Goal: Task Accomplishment & Management: Use online tool/utility

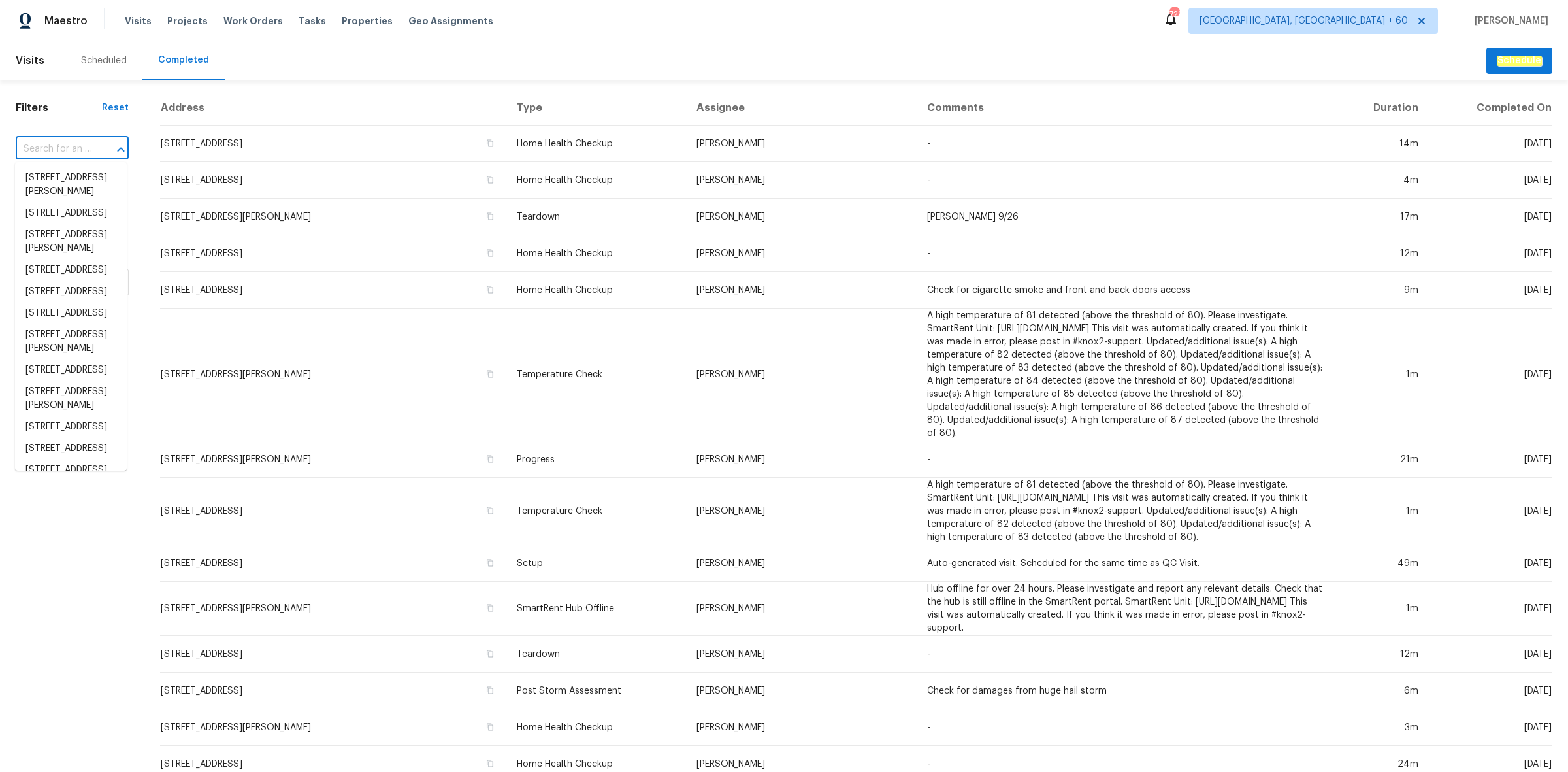
click at [79, 151] on input "text" at bounding box center [53, 149] width 77 height 20
paste input "[URL][DOMAIN_NAME]"
type input "[URL][DOMAIN_NAME]"
paste input "[STREET_ADDRESS]"
type input "[STREET_ADDRESS]"
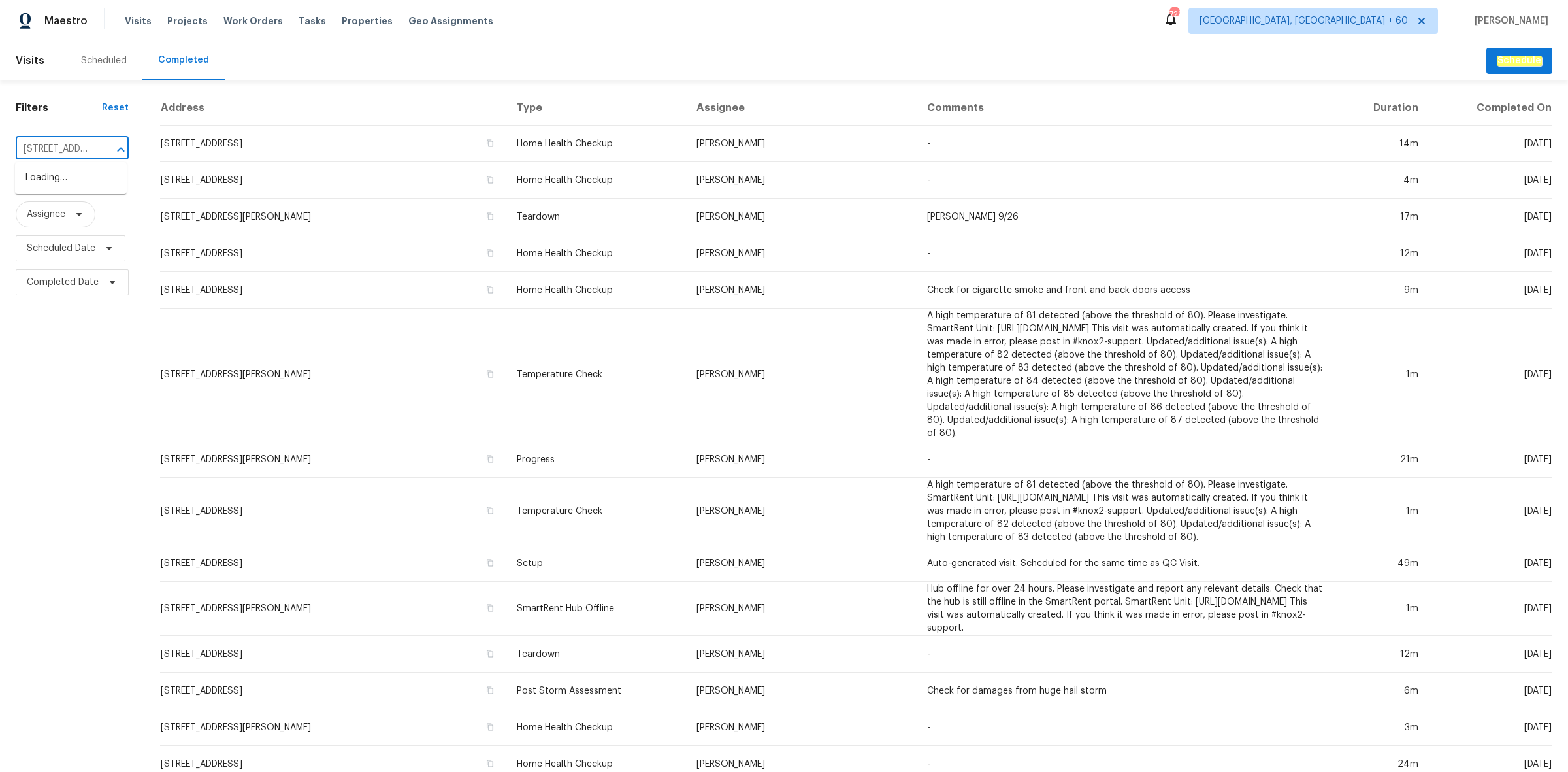
scroll to position [0, 100]
click at [96, 189] on li "[STREET_ADDRESS]" at bounding box center [70, 178] width 112 height 22
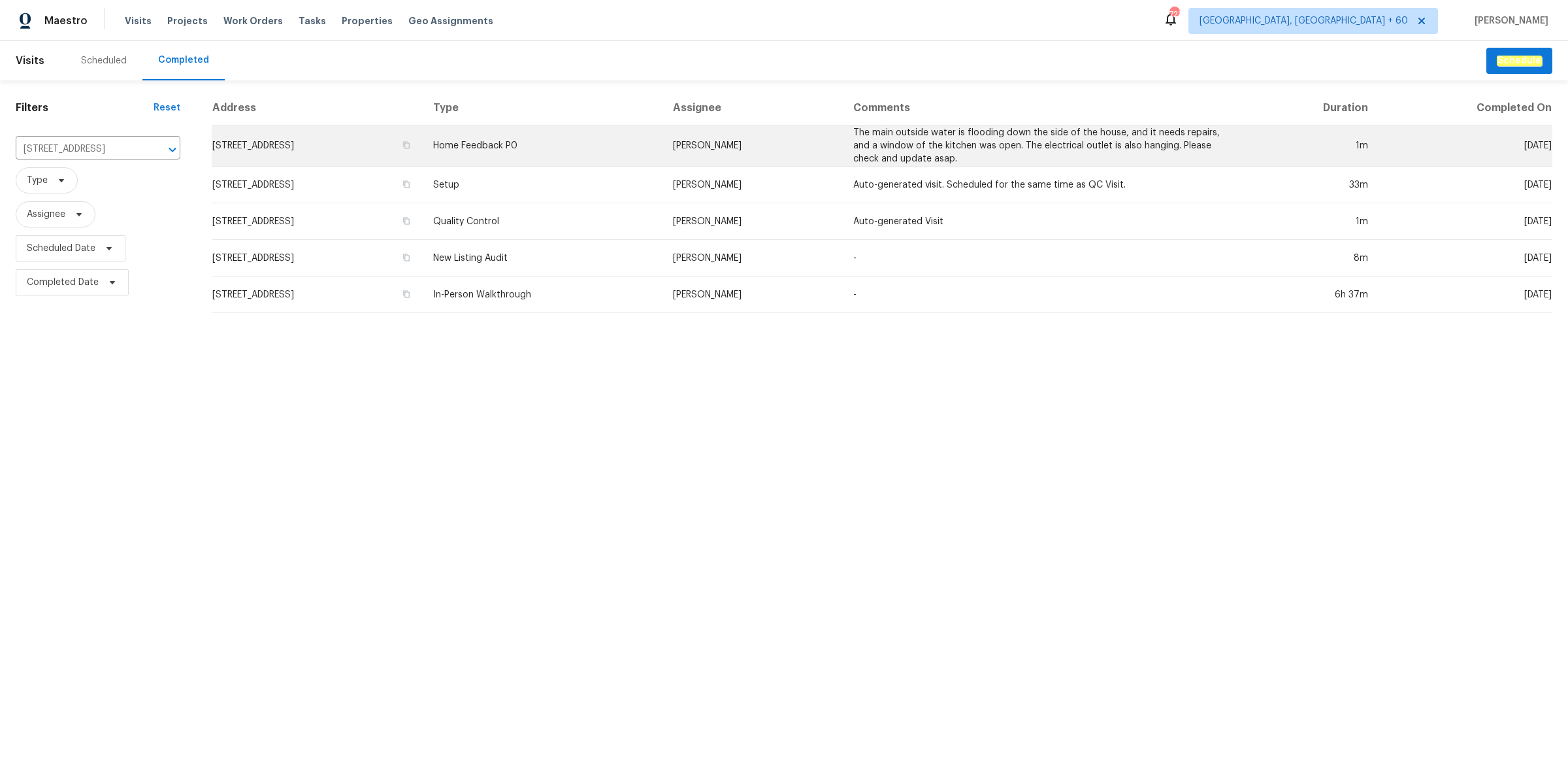
click at [547, 132] on td "Home Feedback P0" at bounding box center [542, 146] width 240 height 42
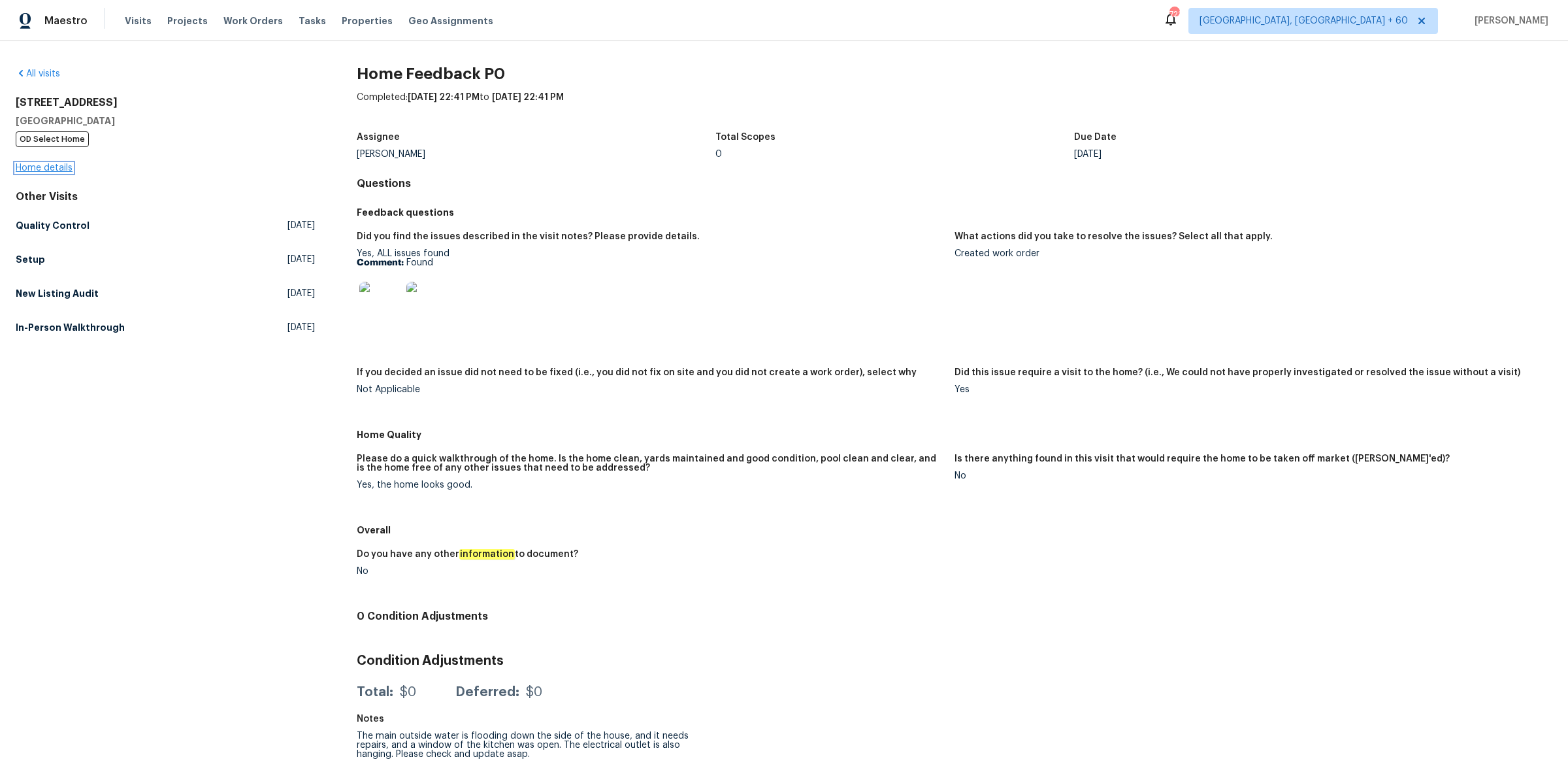
click at [58, 167] on link "Home details" at bounding box center [44, 167] width 57 height 9
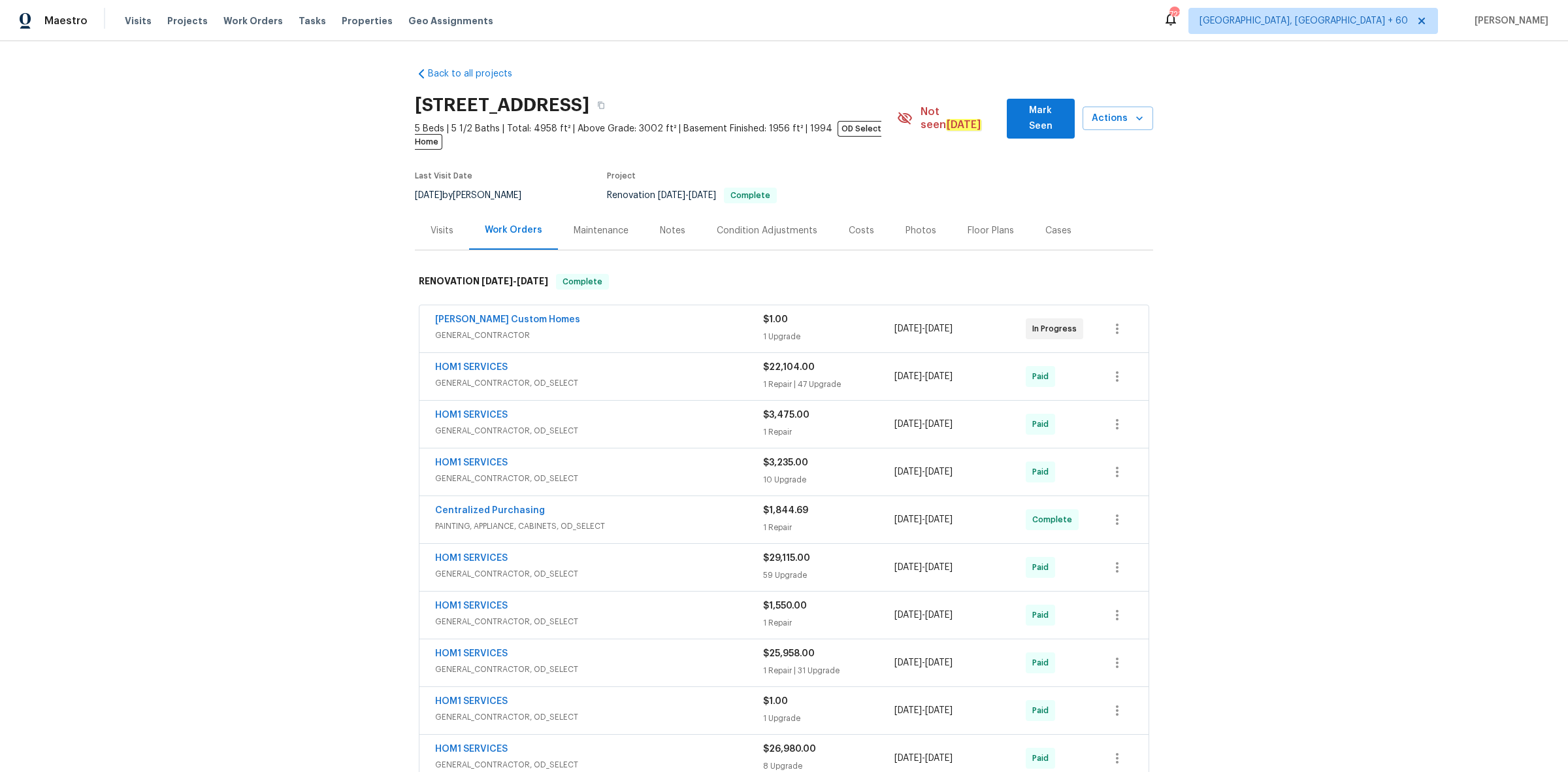
click at [890, 220] on div "Photos" at bounding box center [921, 230] width 62 height 39
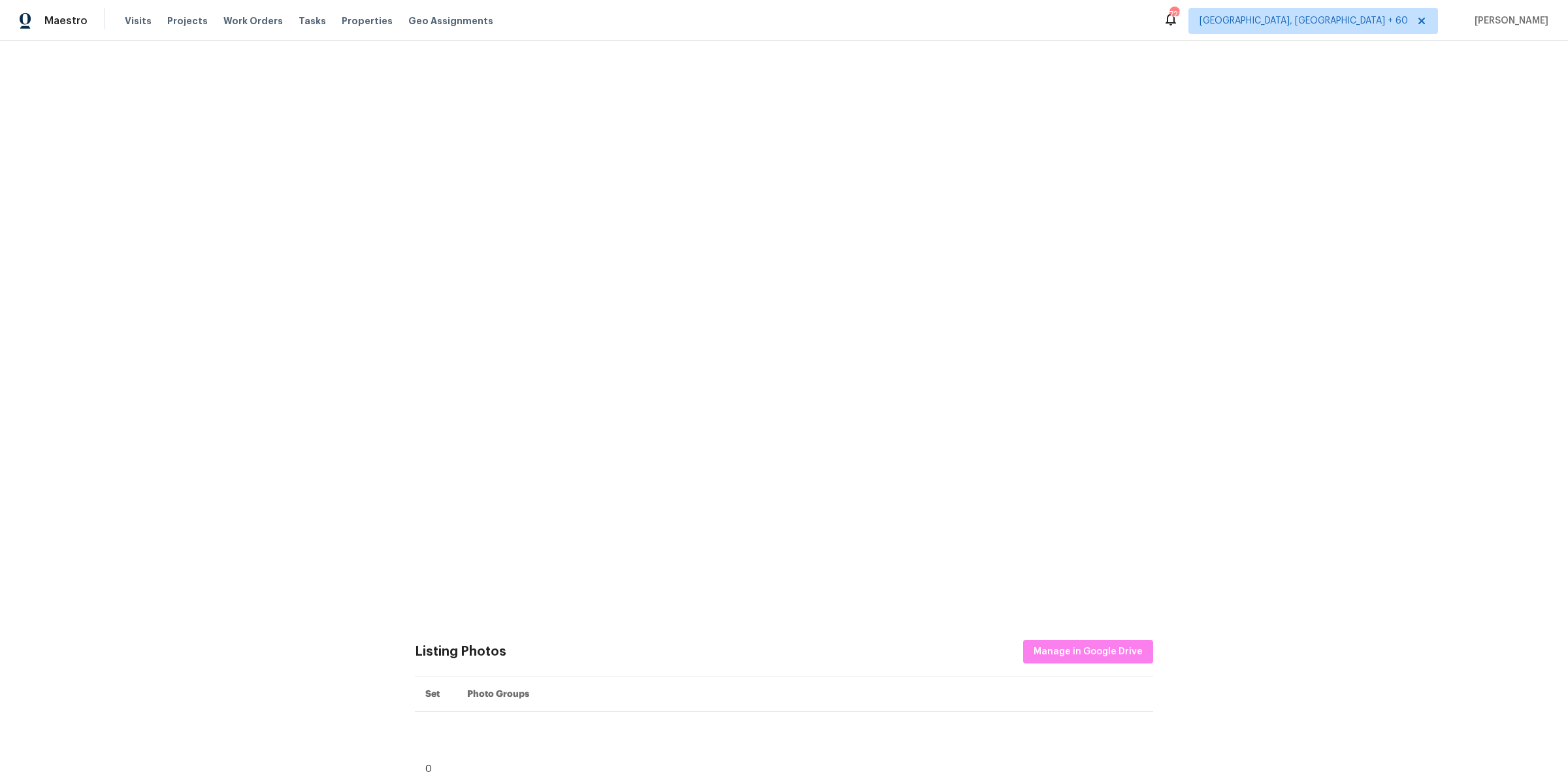
scroll to position [409, 0]
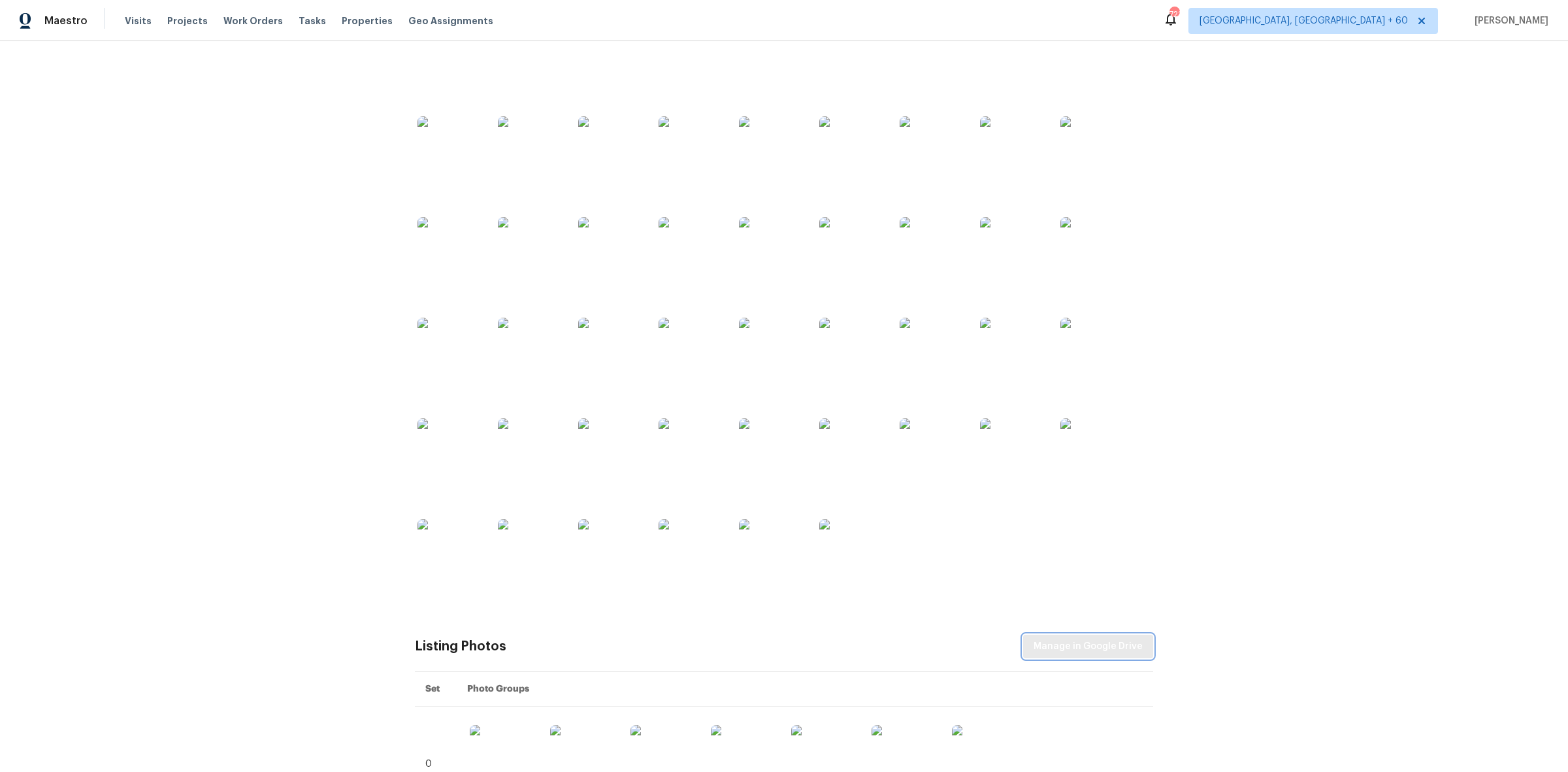
click at [1089, 639] on span "Manage in Google Drive" at bounding box center [1088, 647] width 109 height 16
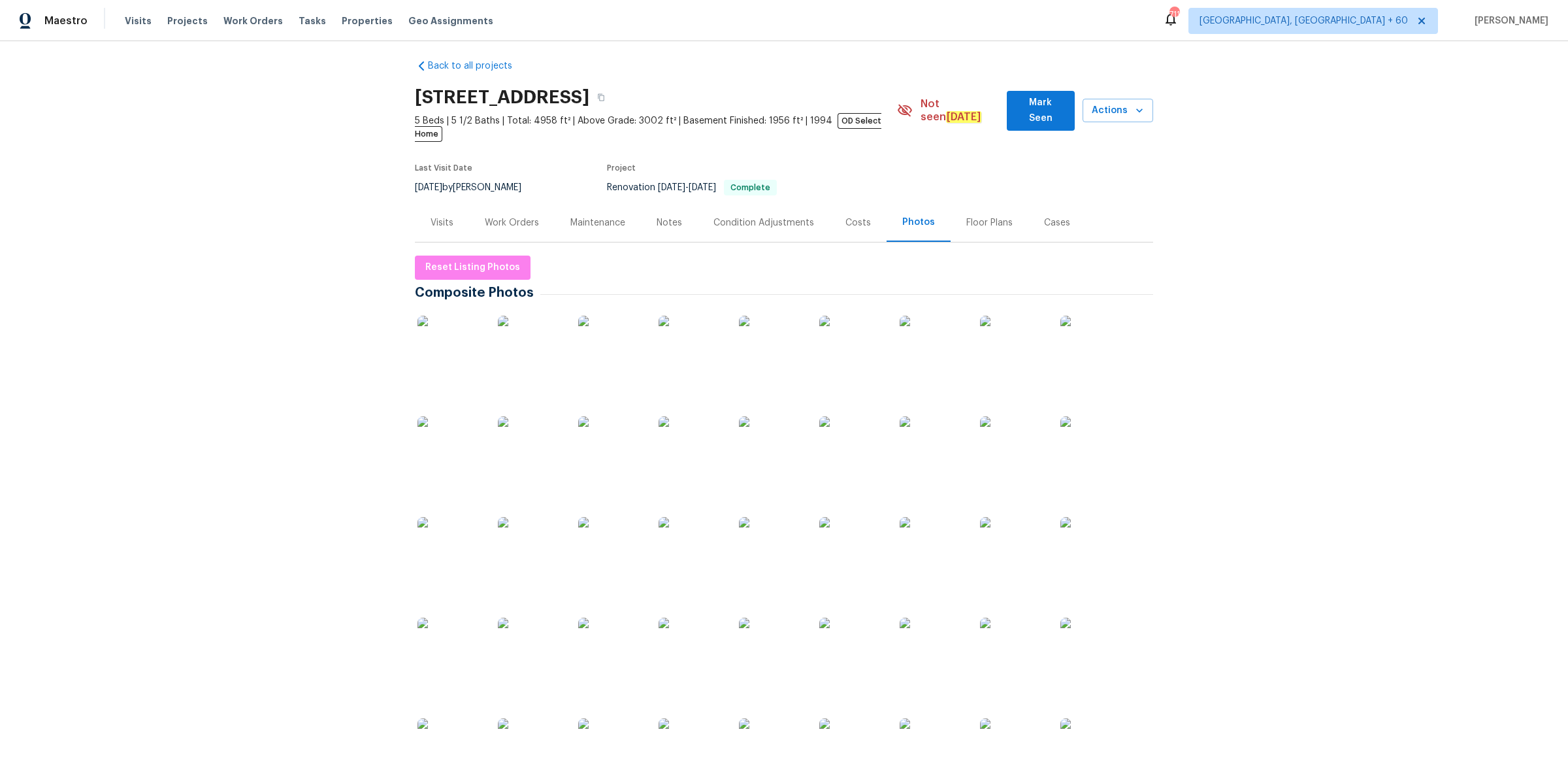
scroll to position [0, 0]
